Goal: Task Accomplishment & Management: Use online tool/utility

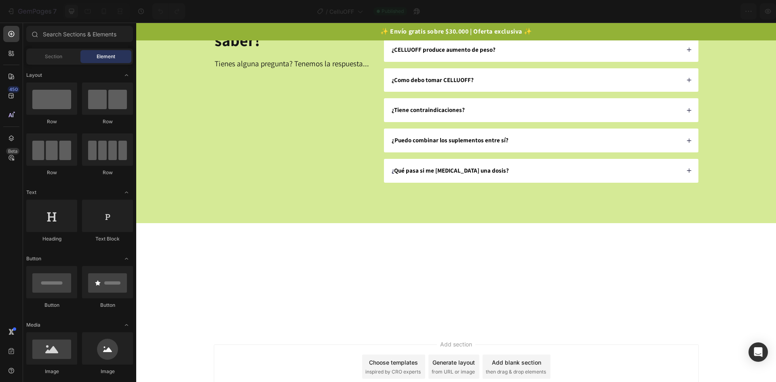
scroll to position [1477, 0]
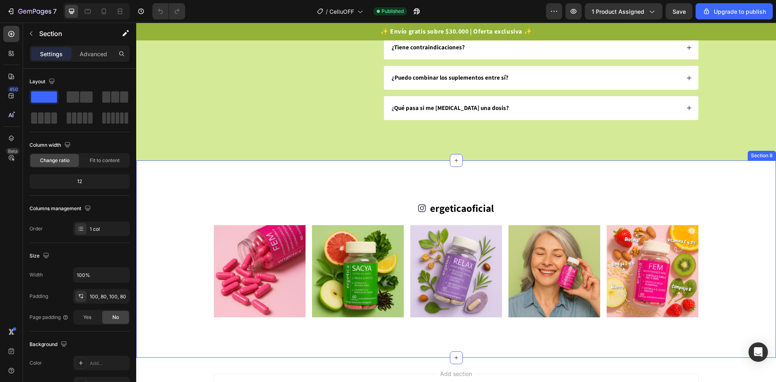
click at [712, 259] on div "Image Image Image Image Image Image Image Carousel" at bounding box center [456, 271] width 575 height 92
click at [726, 258] on div "Image Image Image Image Image Image Image Carousel" at bounding box center [456, 271] width 575 height 92
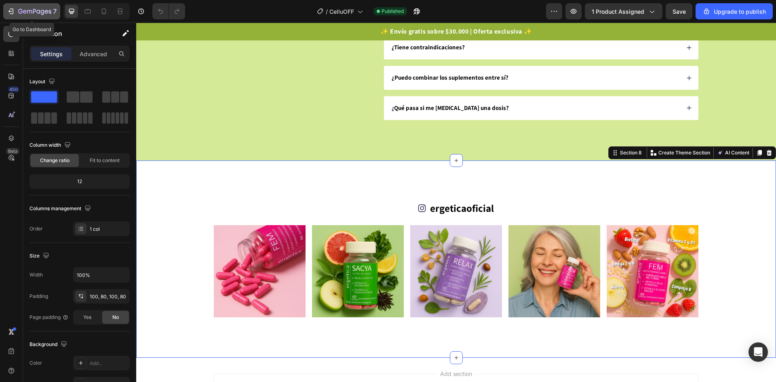
click at [37, 12] on icon "button" at bounding box center [34, 11] width 33 height 7
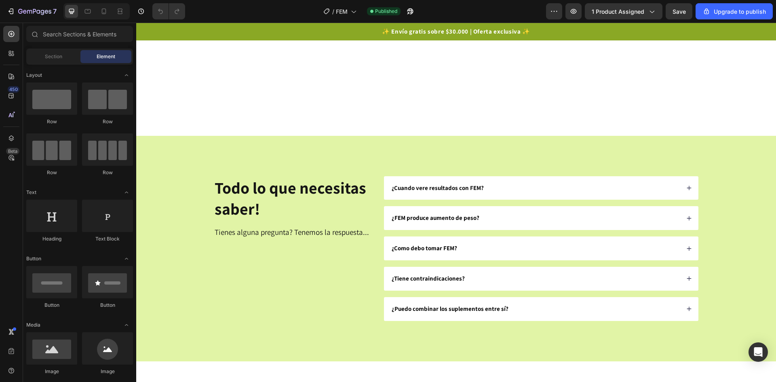
scroll to position [2074, 0]
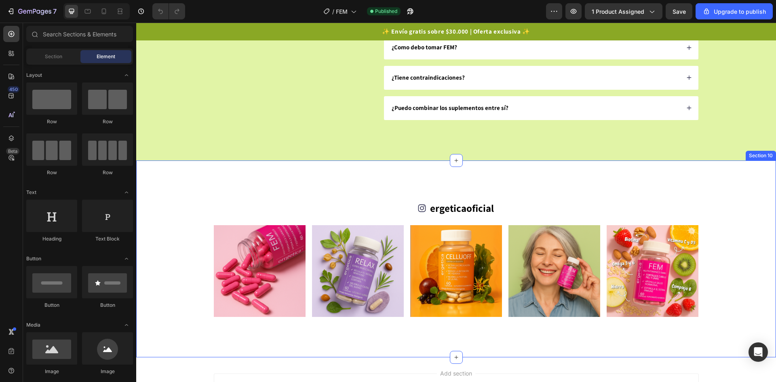
click at [715, 269] on div "Image Image Image Image Image Carousel" at bounding box center [456, 271] width 575 height 92
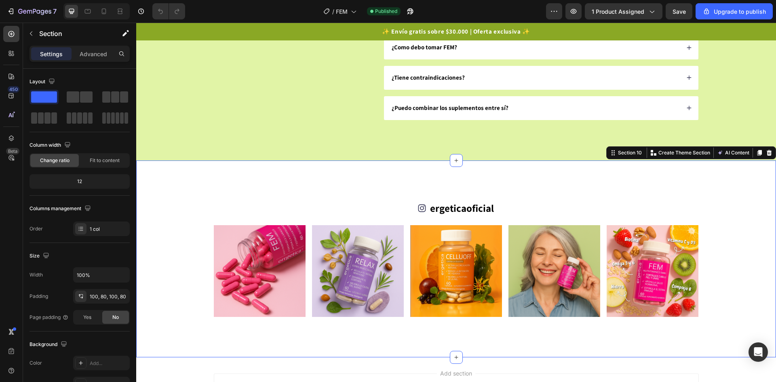
click at [202, 267] on div "Image Image Image Image Image Carousel" at bounding box center [456, 271] width 575 height 92
drag, startPoint x: 716, startPoint y: 265, endPoint x: 704, endPoint y: 265, distance: 11.7
click at [716, 266] on div "Image Image Image Image Image Carousel" at bounding box center [456, 271] width 575 height 92
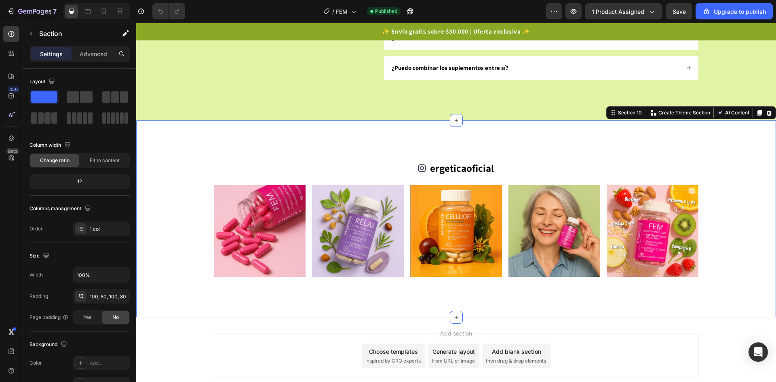
scroll to position [2114, 0]
click at [7, 13] on icon "button" at bounding box center [11, 11] width 8 height 8
